Goal: Task Accomplishment & Management: Manage account settings

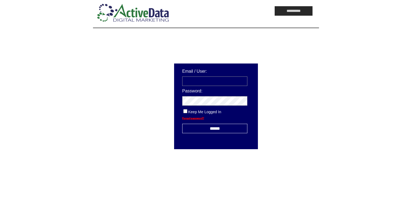
type input "**********"
click at [207, 128] on input "******" at bounding box center [214, 128] width 65 height 9
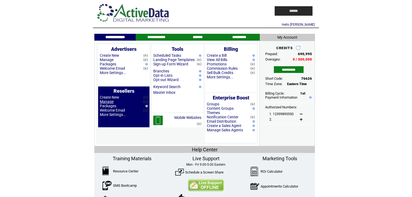
click at [108, 101] on link "Manage" at bounding box center [107, 102] width 14 height 4
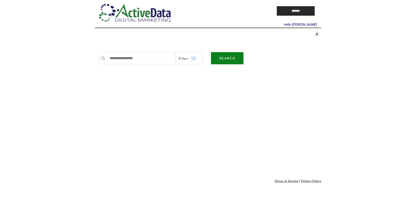
click at [220, 58] on link "SEARCH" at bounding box center [227, 58] width 32 height 12
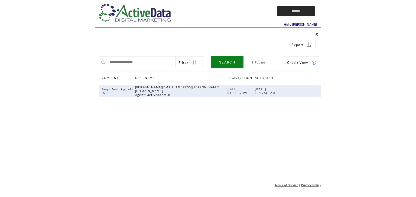
click at [317, 35] on link at bounding box center [316, 34] width 3 height 4
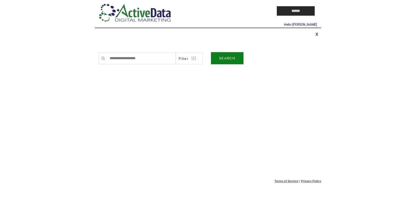
click at [228, 56] on link "SEARCH" at bounding box center [227, 58] width 32 height 12
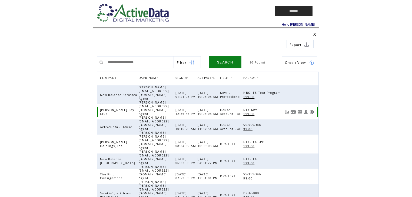
click at [312, 110] on link at bounding box center [312, 112] width 5 height 5
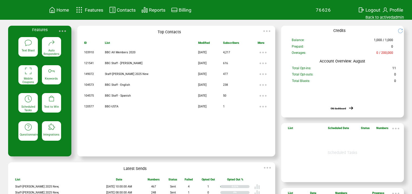
click at [32, 48] on div "Text Blast" at bounding box center [27, 46] width 19 height 19
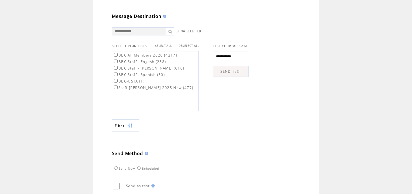
scroll to position [173, 0]
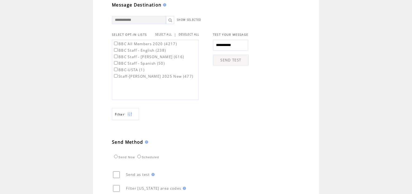
click at [127, 120] on td at bounding box center [126, 114] width 3 height 12
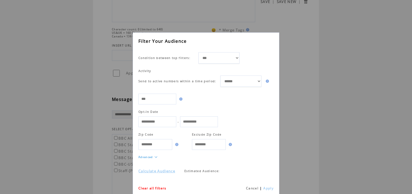
scroll to position [87, 0]
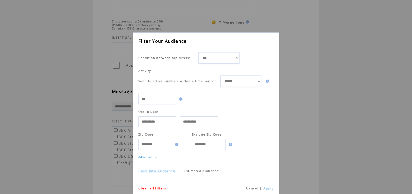
click at [252, 188] on link "Cancel" at bounding box center [252, 188] width 12 height 5
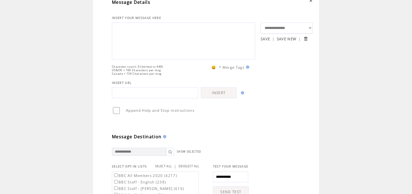
scroll to position [0, 0]
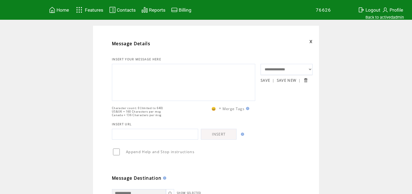
click at [65, 12] on span "Home" at bounding box center [63, 9] width 12 height 5
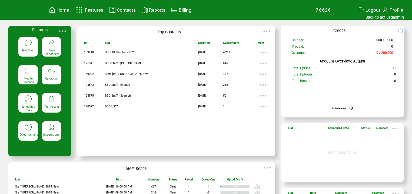
click at [23, 40] on featureicon at bounding box center [27, 42] width 19 height 9
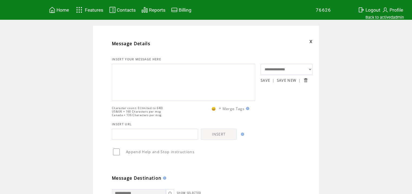
click at [61, 8] on span "Home" at bounding box center [63, 9] width 12 height 5
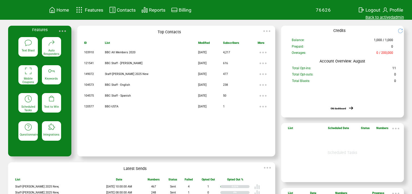
click at [395, 17] on link "Back to activedadmin" at bounding box center [385, 17] width 38 height 5
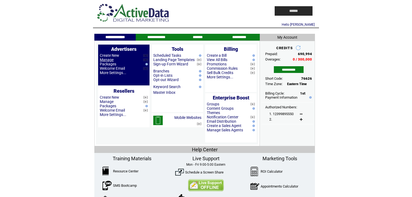
click at [105, 60] on link "Manage" at bounding box center [107, 60] width 14 height 4
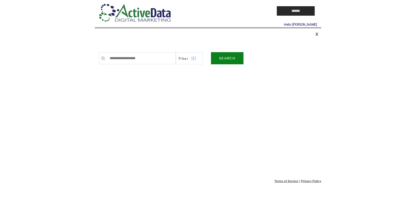
click at [222, 60] on link "SEARCH" at bounding box center [227, 58] width 32 height 12
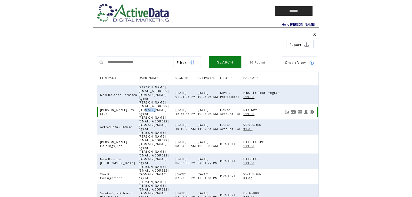
drag, startPoint x: 169, startPoint y: 99, endPoint x: 160, endPoint y: 100, distance: 9.8
click at [160, 104] on span "[EMAIL_ADDRESS][DOMAIN_NAME] Agent: [PERSON_NAME]" at bounding box center [154, 111] width 30 height 15
drag, startPoint x: 170, startPoint y: 99, endPoint x: 126, endPoint y: 100, distance: 44.4
click at [139, 104] on span "beckys@bonitabayclub.net Agent: jimmyjam" at bounding box center [154, 111] width 30 height 15
copy span "beckys@bonitabayclub.net"
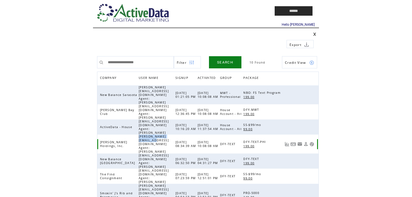
drag, startPoint x: 126, startPoint y: 120, endPoint x: 167, endPoint y: 120, distance: 41.7
click at [167, 135] on span "kevin@phelanbrands.com Agent: jimmyjam" at bounding box center [154, 144] width 30 height 19
copy span "kevin@phelanbrands.com"
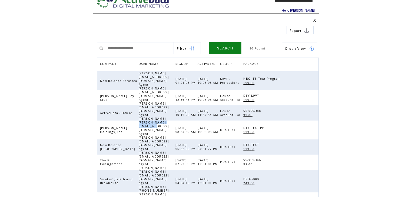
scroll to position [22, 0]
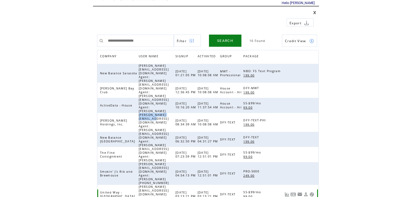
click at [312, 192] on link at bounding box center [312, 194] width 5 height 5
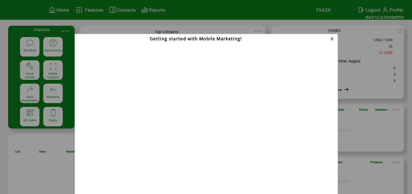
click at [332, 38] on link at bounding box center [333, 39] width 5 height 4
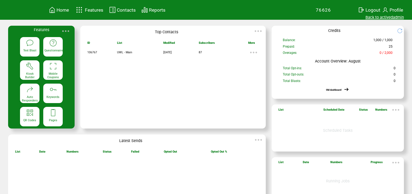
click at [389, 17] on link "Back to activedadmin" at bounding box center [385, 17] width 38 height 5
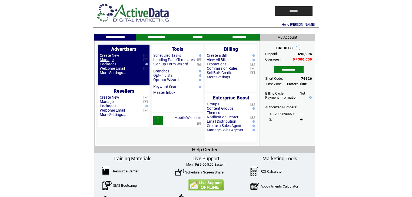
click at [108, 60] on link "Manage" at bounding box center [107, 60] width 14 height 4
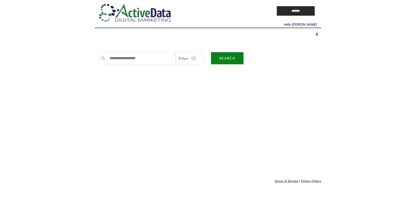
click at [226, 58] on link "SEARCH" at bounding box center [227, 58] width 32 height 12
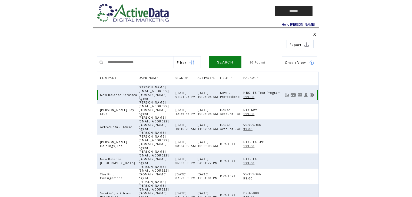
click at [250, 95] on span "199.00" at bounding box center [249, 97] width 12 height 4
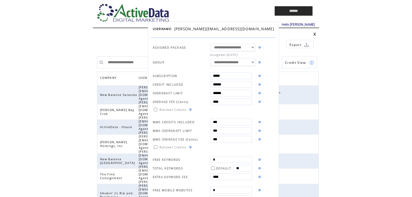
click at [342, 68] on div "**********" at bounding box center [206, 98] width 412 height 197
click at [81, 74] on div "**********" at bounding box center [206, 98] width 412 height 197
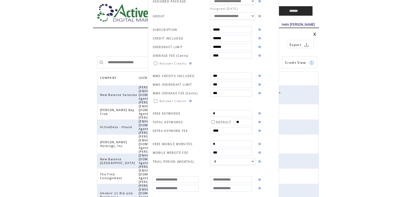
scroll to position [98, 0]
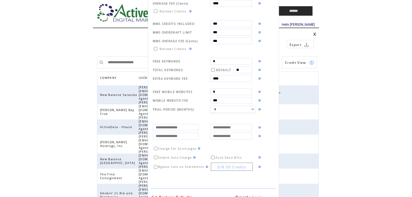
click at [236, 195] on link "Cancel" at bounding box center [242, 197] width 13 height 5
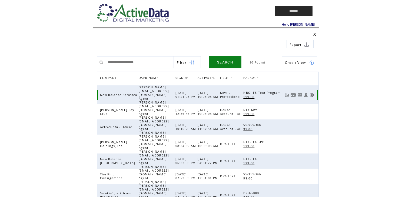
click at [307, 93] on link at bounding box center [306, 95] width 5 height 5
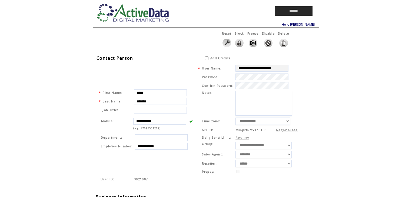
click at [284, 43] on img at bounding box center [283, 43] width 9 height 9
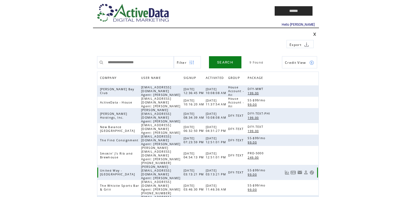
click at [305, 170] on link at bounding box center [306, 172] width 5 height 5
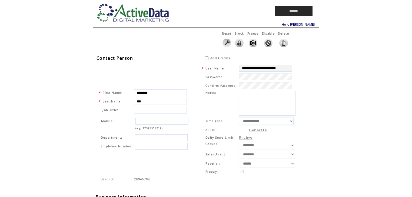
type input "**********"
click at [285, 45] on img at bounding box center [283, 43] width 9 height 9
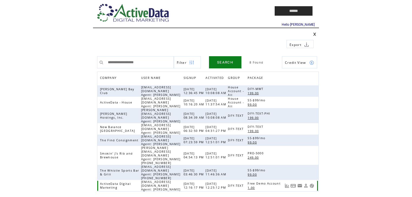
click at [311, 184] on link at bounding box center [312, 186] width 5 height 5
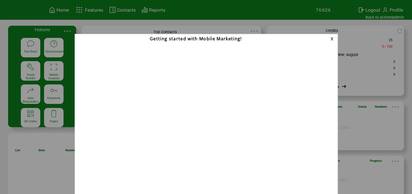
click at [331, 38] on link at bounding box center [333, 39] width 5 height 4
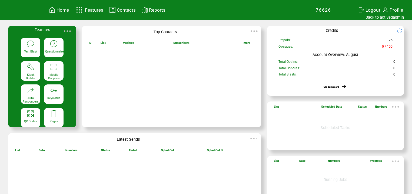
click at [50, 92] on featureicon at bounding box center [53, 89] width 19 height 9
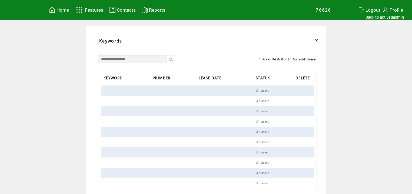
click at [127, 10] on span "Contacts" at bounding box center [126, 9] width 19 height 5
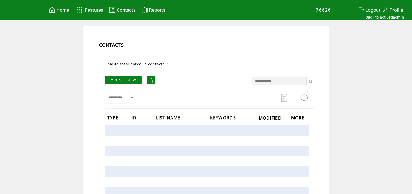
click at [62, 11] on span "Home" at bounding box center [63, 9] width 12 height 5
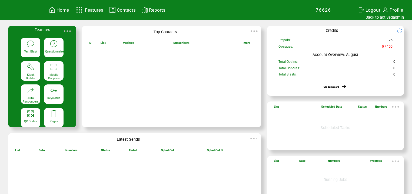
click at [393, 18] on link "Back to activedadmin" at bounding box center [385, 17] width 38 height 5
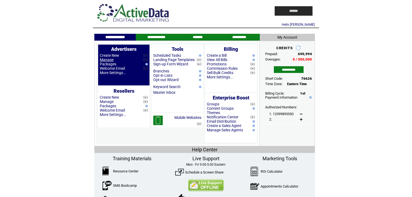
click at [107, 60] on link "Manage" at bounding box center [107, 60] width 14 height 4
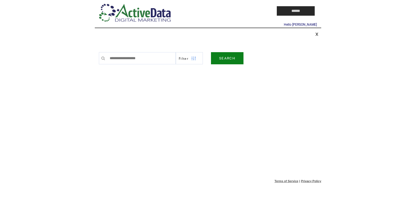
click at [228, 57] on link "SEARCH" at bounding box center [227, 58] width 32 height 12
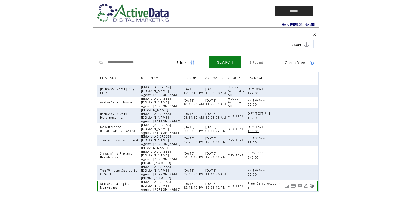
click at [306, 184] on link at bounding box center [306, 186] width 5 height 5
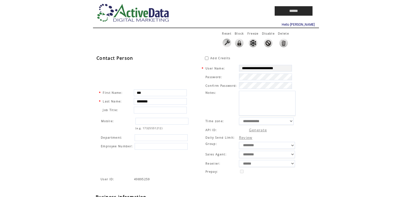
type input "**********"
click at [281, 41] on img at bounding box center [283, 43] width 9 height 9
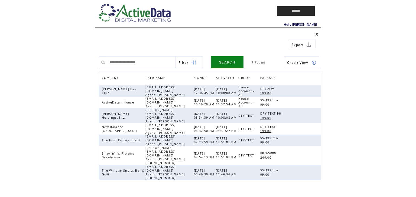
click at [346, 105] on html "**********" at bounding box center [208, 98] width 416 height 197
